Goal: Task Accomplishment & Management: Manage account settings

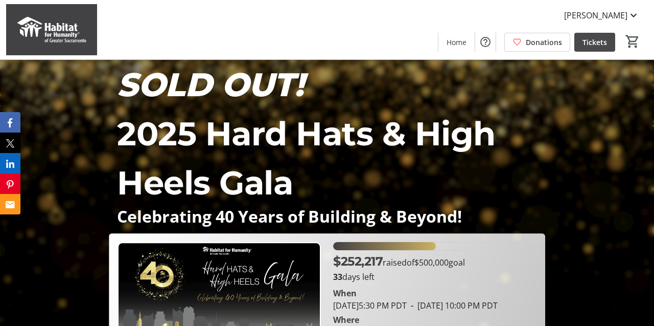
click at [589, 43] on span "Tickets" at bounding box center [595, 42] width 25 height 11
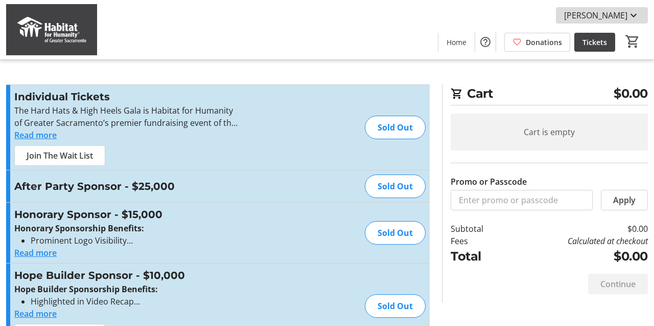
click at [635, 15] on mat-icon at bounding box center [634, 15] width 12 height 12
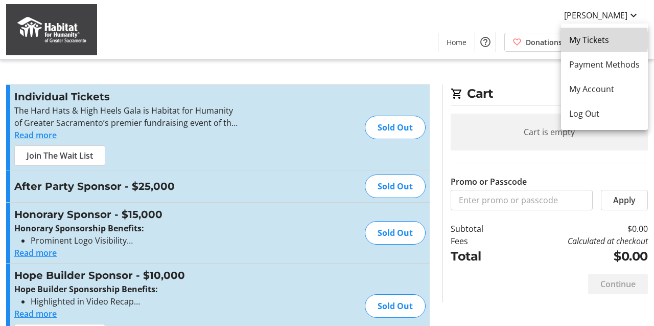
click at [594, 40] on span "My Tickets" at bounding box center [604, 40] width 71 height 12
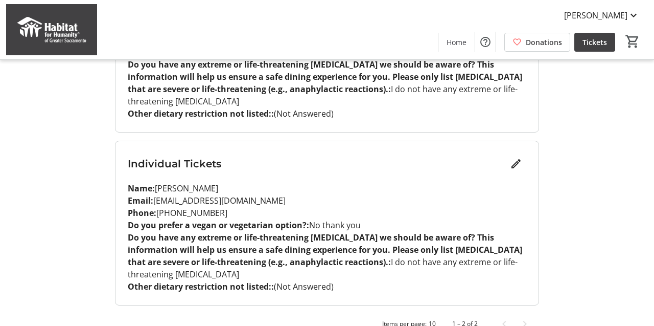
scroll to position [210, 0]
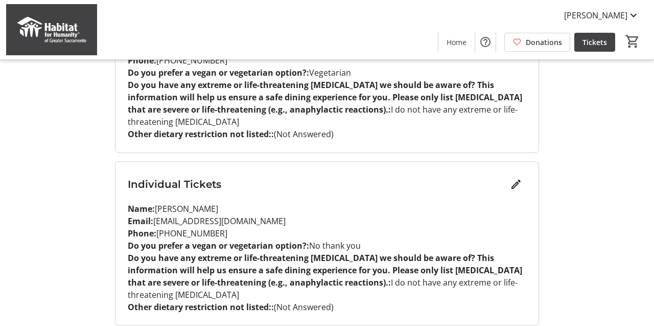
click at [289, 131] on span "(Not Answered)" at bounding box center [304, 133] width 60 height 11
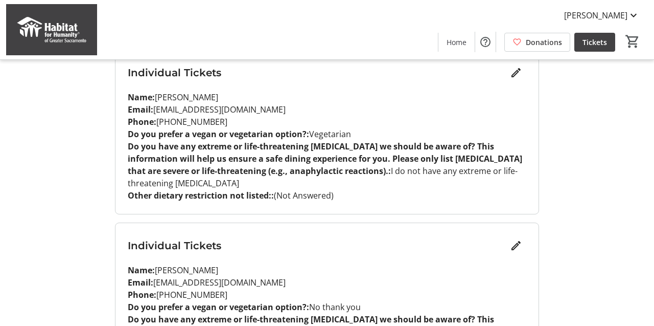
scroll to position [128, 0]
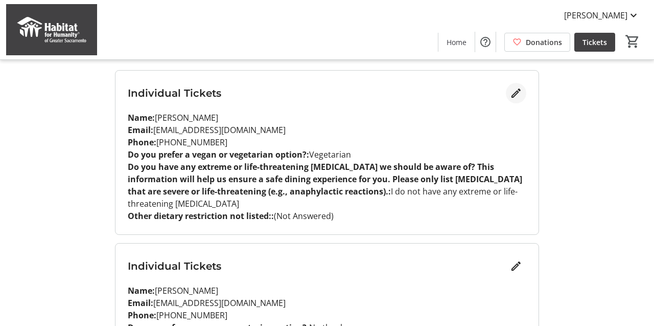
click at [514, 93] on mat-icon "Edit" at bounding box center [516, 93] width 12 height 12
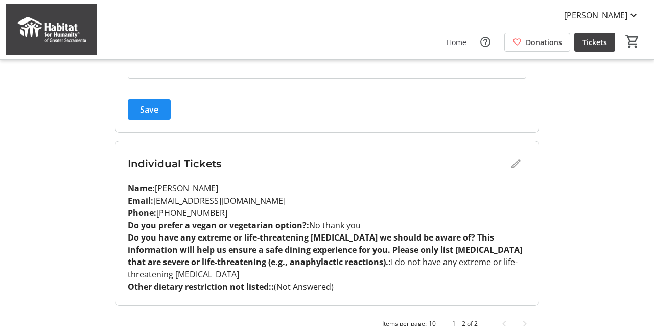
scroll to position [740, 0]
